Goal: Information Seeking & Learning: Learn about a topic

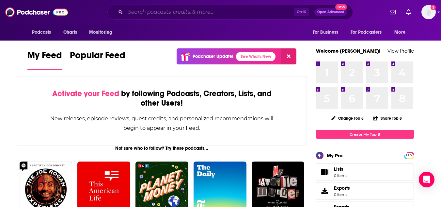
click at [220, 12] on input "Search podcasts, credits, & more..." at bounding box center [209, 12] width 169 height 10
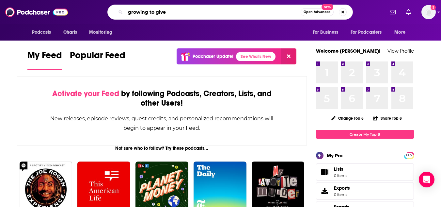
type input "growing to give"
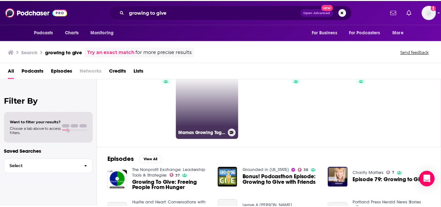
scroll to position [33, 0]
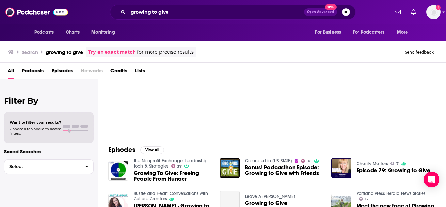
click at [181, 175] on span "Growing To Give: Freeing People From Hunger" at bounding box center [173, 175] width 79 height 11
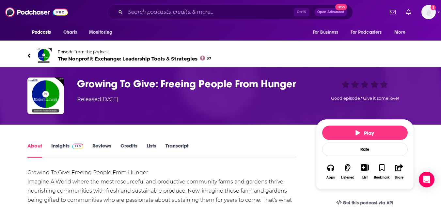
click at [60, 150] on link "Insights" at bounding box center [67, 149] width 32 height 15
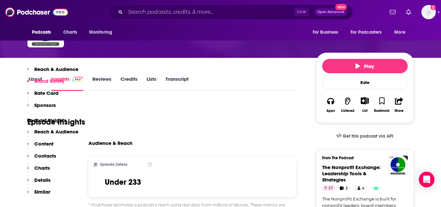
scroll to position [65, 0]
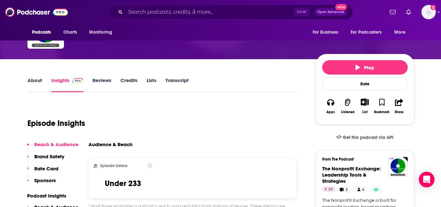
click at [103, 79] on link "Reviews" at bounding box center [101, 84] width 19 height 15
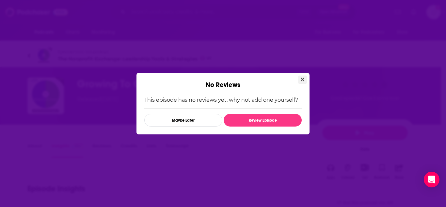
click at [303, 79] on icon "Close" at bounding box center [303, 79] width 4 height 4
